Goal: Information Seeking & Learning: Learn about a topic

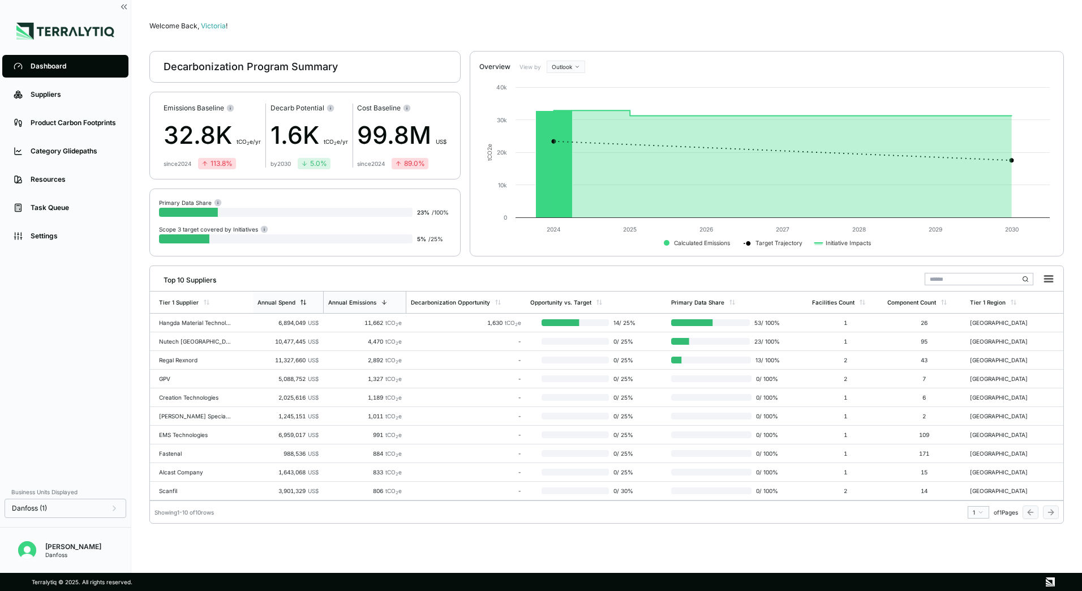
click at [299, 303] on div "Annual Spend" at bounding box center [282, 302] width 49 height 7
click at [561, 318] on div "0 / 25 %" at bounding box center [584, 322] width 109 height 9
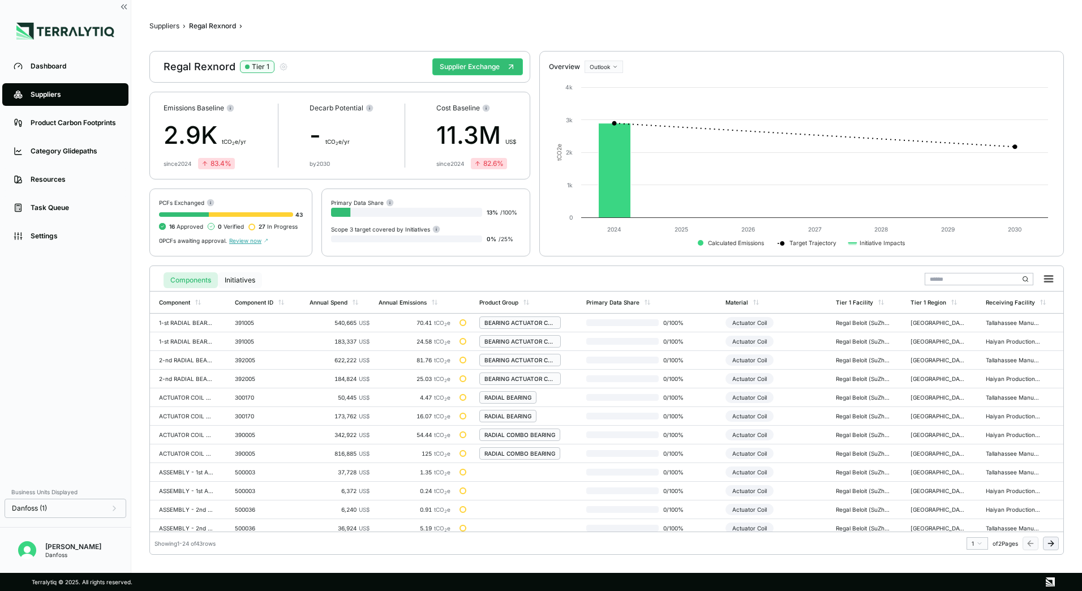
click at [238, 279] on button "Initiatives" at bounding box center [240, 280] width 44 height 16
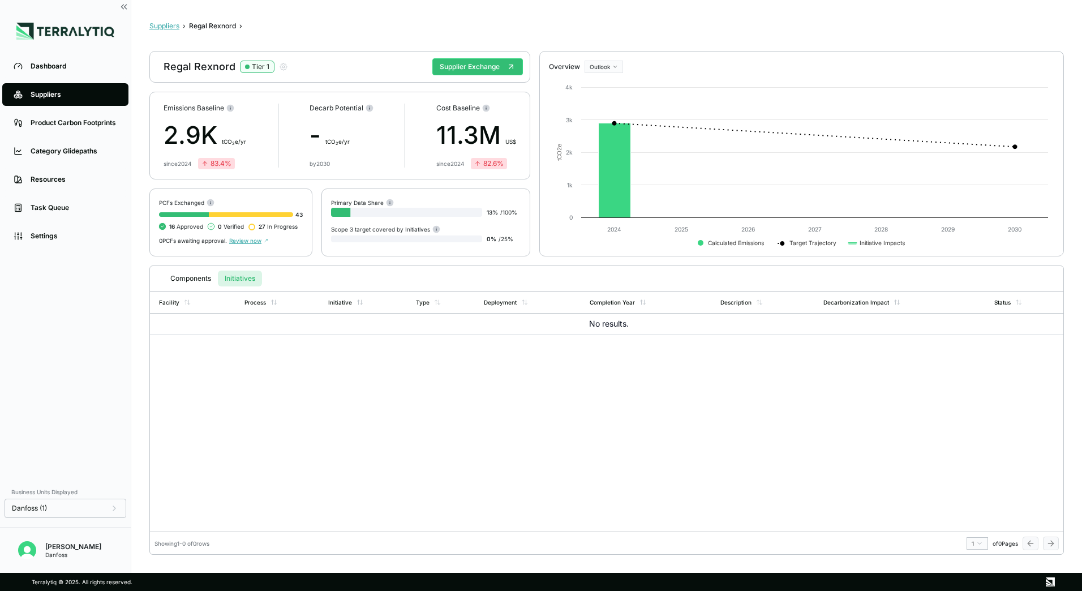
click at [166, 27] on button "Suppliers" at bounding box center [164, 26] width 30 height 9
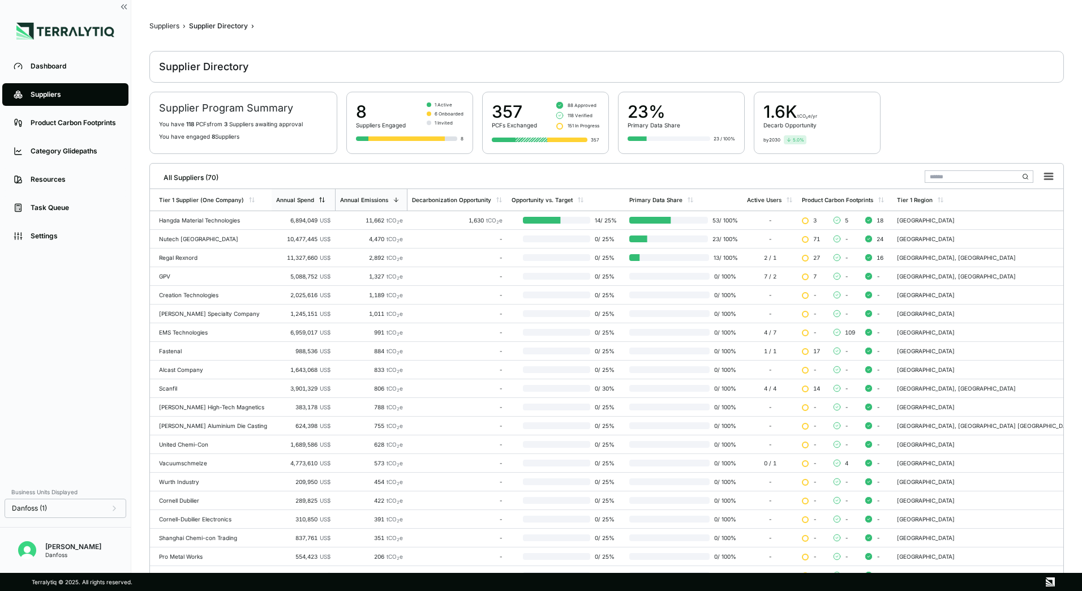
click at [298, 199] on div "Annual Spend" at bounding box center [295, 199] width 38 height 7
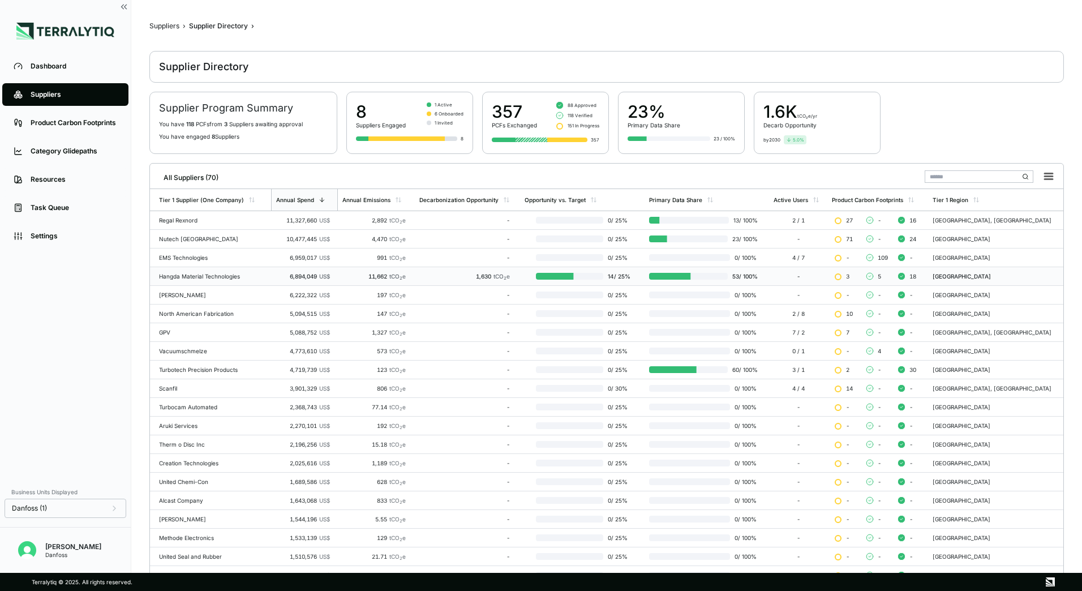
click at [272, 282] on td "6,894,049 US$" at bounding box center [304, 276] width 67 height 19
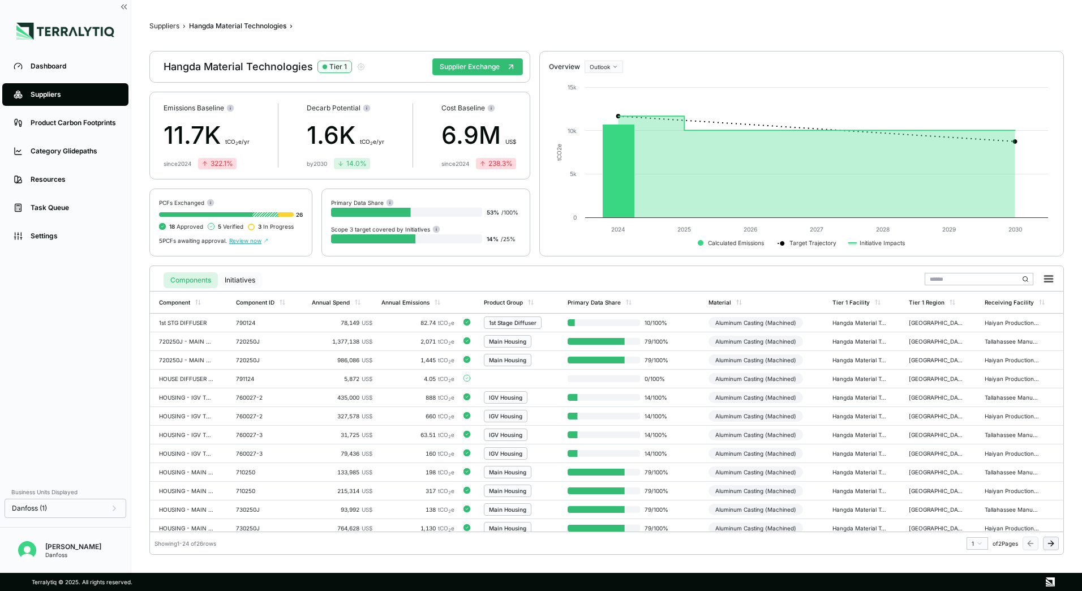
click at [250, 284] on button "Initiatives" at bounding box center [240, 280] width 44 height 16
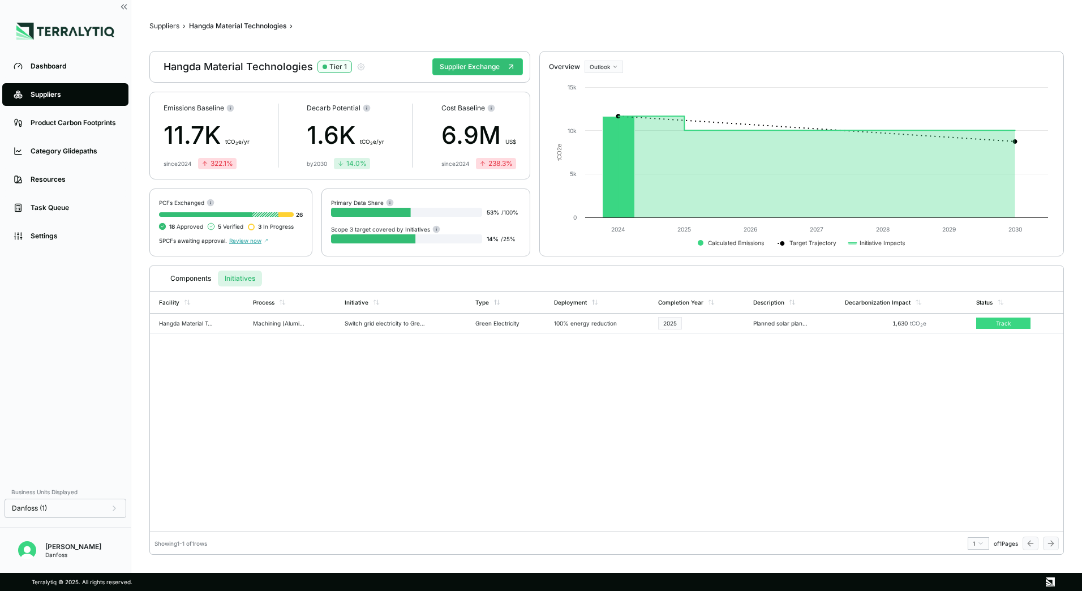
click at [412, 327] on table "Facility Process Initiative Type Deployment Completion Year Description Decarbo…" at bounding box center [607, 312] width 914 height 42
click at [406, 322] on table "Facility Process Initiative Type Deployment Completion Year Description Decarbo…" at bounding box center [607, 312] width 914 height 42
click at [260, 320] on table "Facility Process Initiative Type Deployment Completion Year Description Decarbo…" at bounding box center [607, 312] width 914 height 42
click at [1008, 324] on table "Facility Process Initiative Type Deployment Completion Year Description Decarbo…" at bounding box center [607, 312] width 914 height 42
click at [1004, 325] on table "Facility Process Initiative Type Deployment Completion Year Description Decarbo…" at bounding box center [607, 312] width 914 height 42
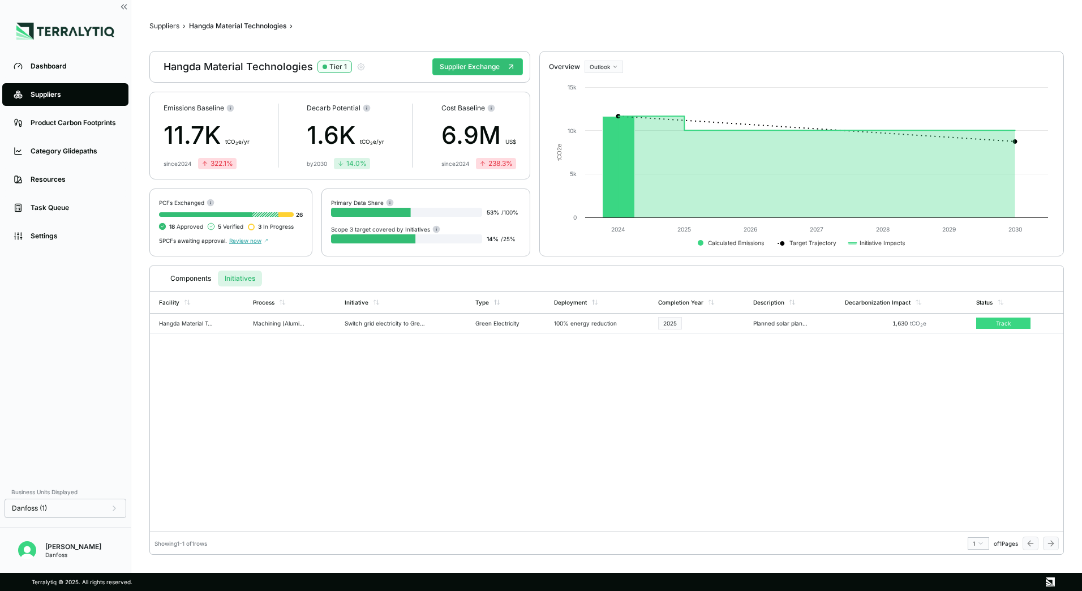
click at [948, 326] on table "Facility Process Initiative Type Deployment Completion Year Description Decarbo…" at bounding box center [607, 312] width 914 height 42
drag, startPoint x: 870, startPoint y: 323, endPoint x: 878, endPoint y: 322, distance: 8.0
click at [872, 323] on table "Facility Process Initiative Type Deployment Completion Year Description Decarbo…" at bounding box center [607, 312] width 914 height 42
click at [909, 322] on table "Facility Process Initiative Type Deployment Completion Year Description Decarbo…" at bounding box center [607, 312] width 914 height 42
click at [200, 284] on button "Components" at bounding box center [191, 279] width 54 height 16
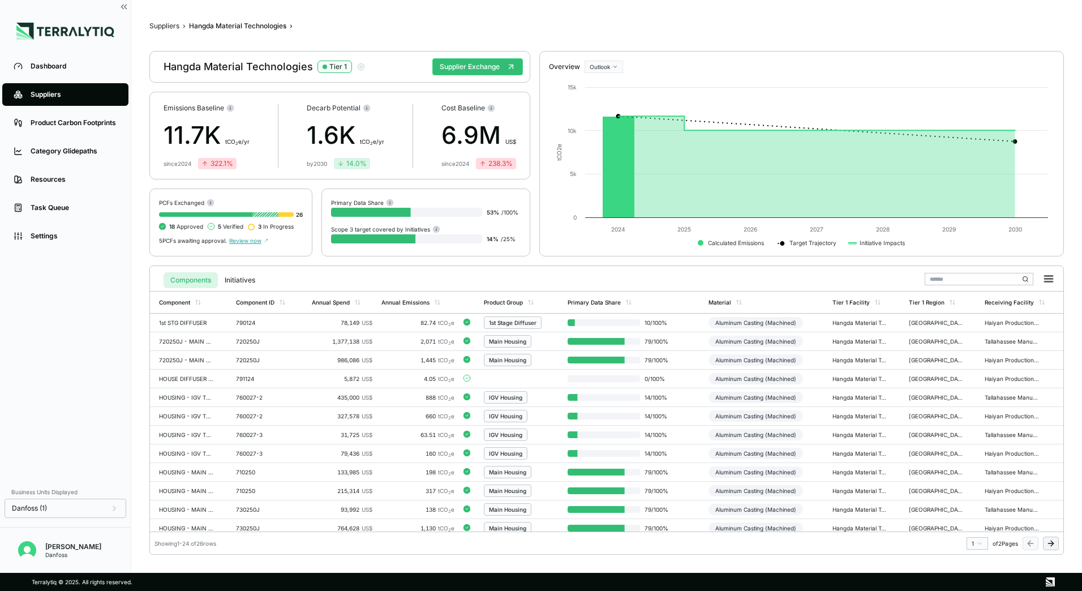
click at [194, 274] on button "Components" at bounding box center [191, 280] width 54 height 16
click at [241, 282] on button "Initiatives" at bounding box center [240, 280] width 44 height 16
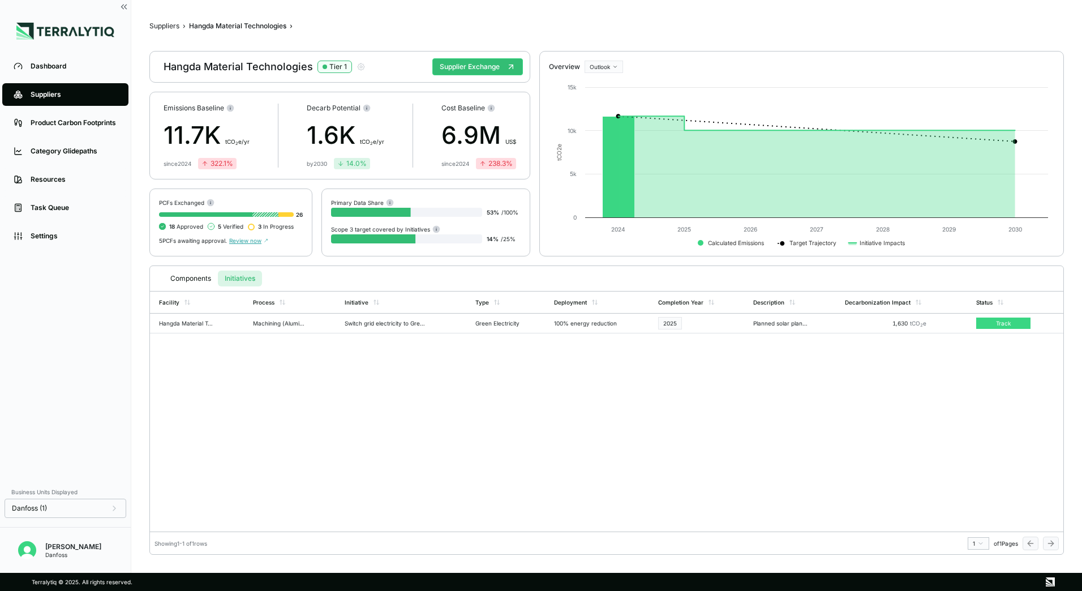
click at [667, 324] on table "Facility Process Initiative Type Deployment Completion Year Description Decarbo…" at bounding box center [607, 312] width 914 height 42
click at [663, 324] on table "Facility Process Initiative Type Deployment Completion Year Description Decarbo…" at bounding box center [607, 312] width 914 height 42
click at [597, 328] on table "Facility Process Initiative Type Deployment Completion Year Description Decarbo…" at bounding box center [607, 312] width 914 height 42
click at [589, 326] on table "Facility Process Initiative Type Deployment Completion Year Description Decarbo…" at bounding box center [607, 312] width 914 height 42
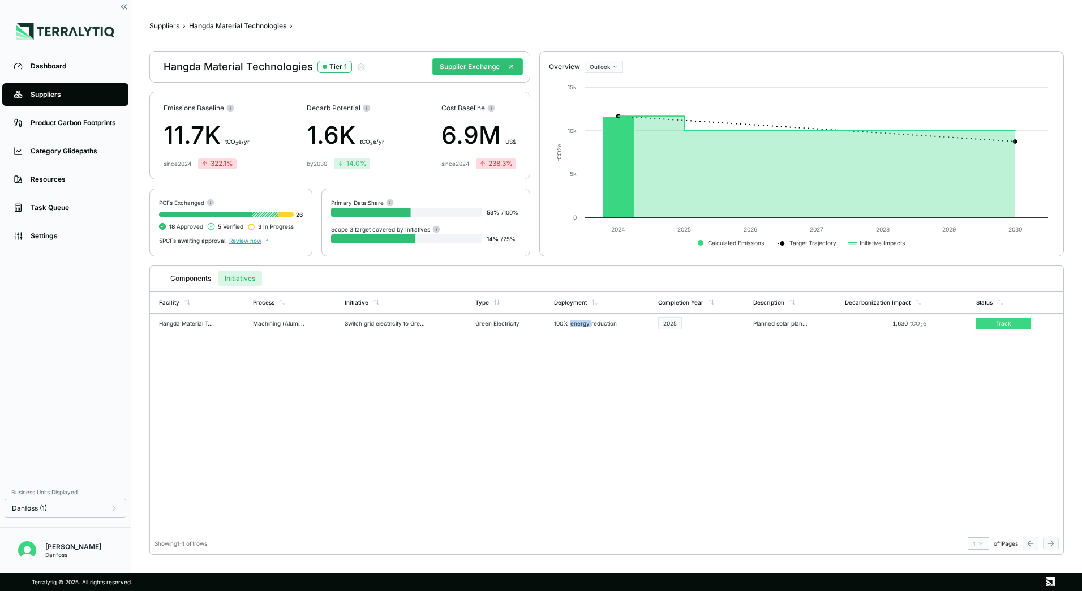
click at [589, 326] on table "Facility Process Initiative Type Deployment Completion Year Description Decarbo…" at bounding box center [607, 312] width 914 height 42
click at [413, 329] on table "Facility Process Initiative Type Deployment Completion Year Description Decarbo…" at bounding box center [607, 312] width 914 height 42
click at [413, 328] on table "Facility Process Initiative Type Deployment Completion Year Description Decarbo…" at bounding box center [607, 312] width 914 height 42
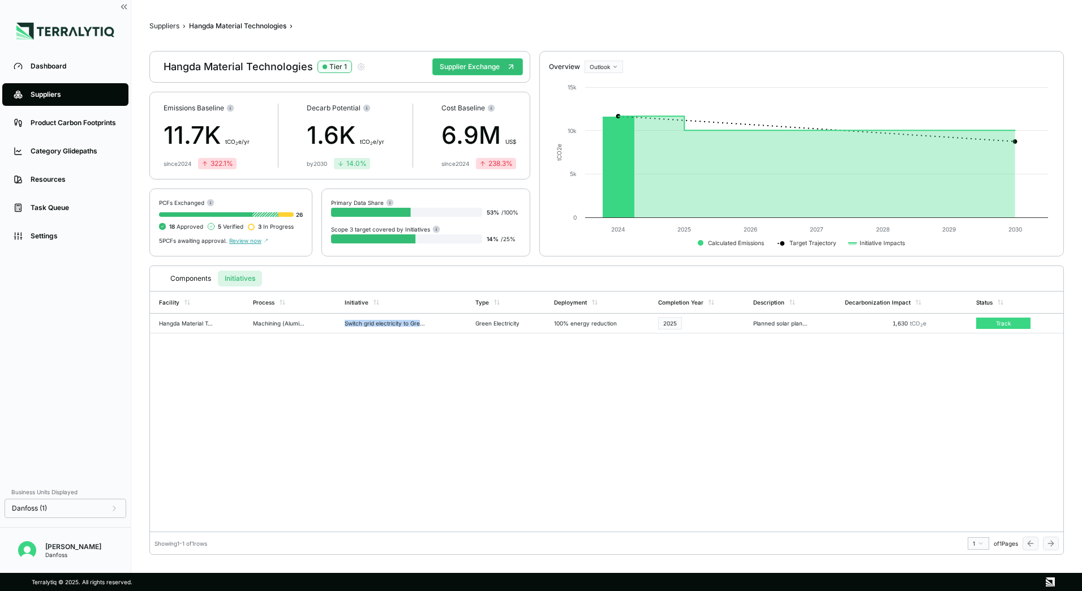
copy div "Switch grid electricity to Green Electricity"
click at [794, 324] on table "Facility Process Initiative Type Deployment Completion Year Description Decarbo…" at bounding box center [607, 312] width 914 height 42
copy div "Planned solar plant on site, switching whole factory electricity consumption to…"
